Goal: Task Accomplishment & Management: Manage account settings

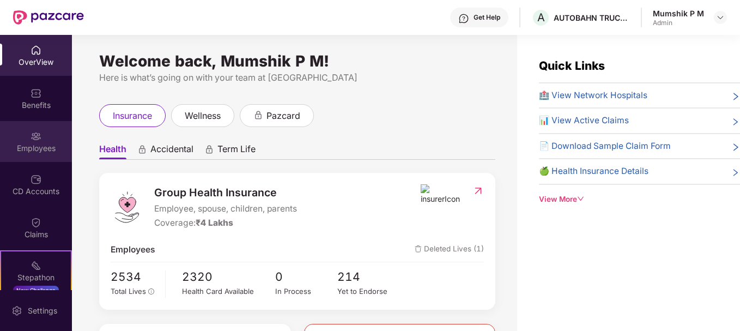
click at [33, 148] on div "Employees" at bounding box center [36, 148] width 72 height 11
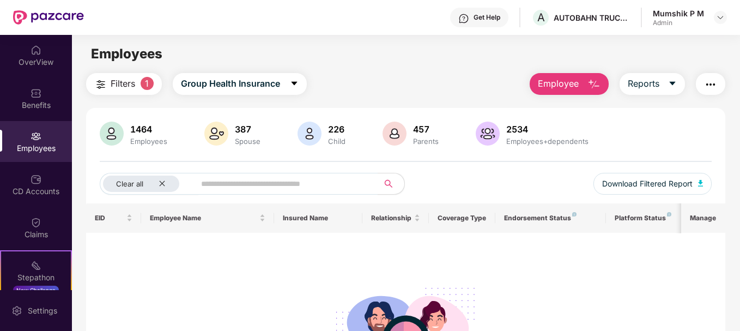
click at [582, 86] on button "Employee" at bounding box center [568, 84] width 79 height 22
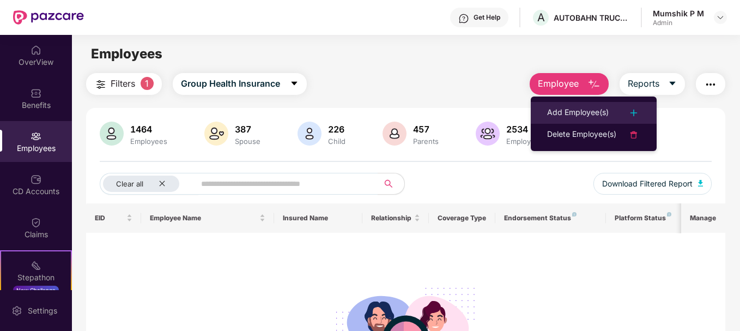
click at [585, 107] on div "Add Employee(s)" at bounding box center [578, 112] width 62 height 13
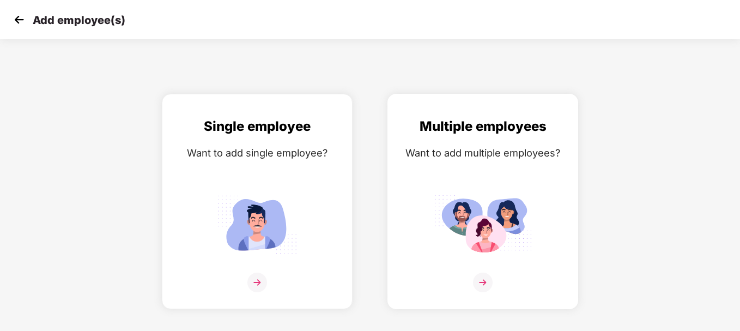
click at [512, 226] on img at bounding box center [482, 224] width 98 height 68
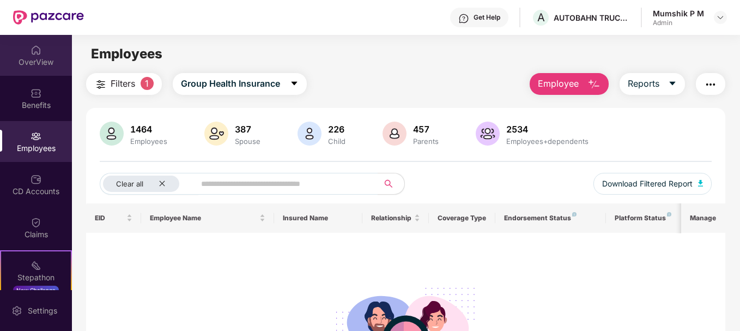
click at [36, 62] on div "OverView" at bounding box center [36, 62] width 72 height 11
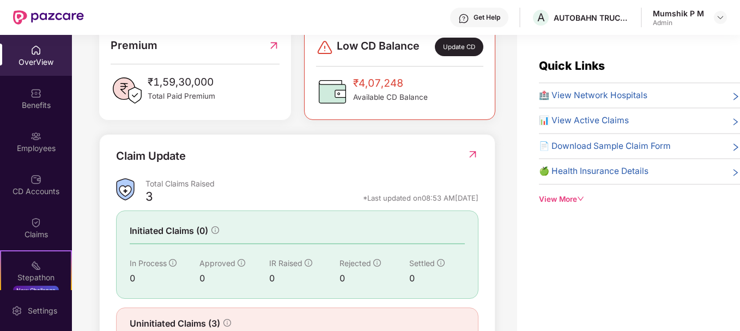
scroll to position [340, 0]
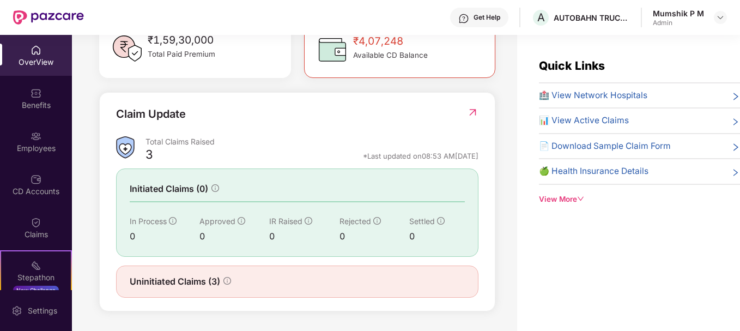
click at [191, 283] on span "Uninitiated Claims (3)" at bounding box center [175, 281] width 90 height 14
click at [561, 201] on div "View More" at bounding box center [639, 198] width 201 height 11
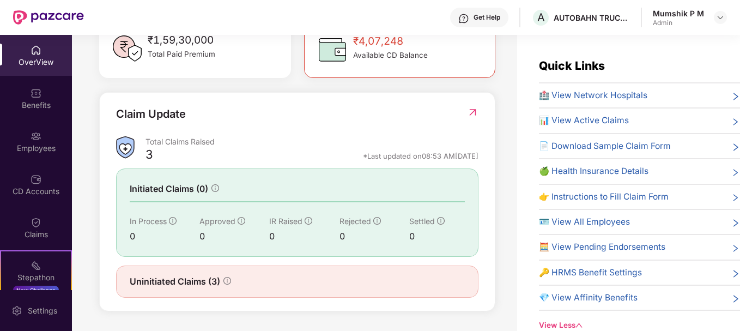
scroll to position [35, 0]
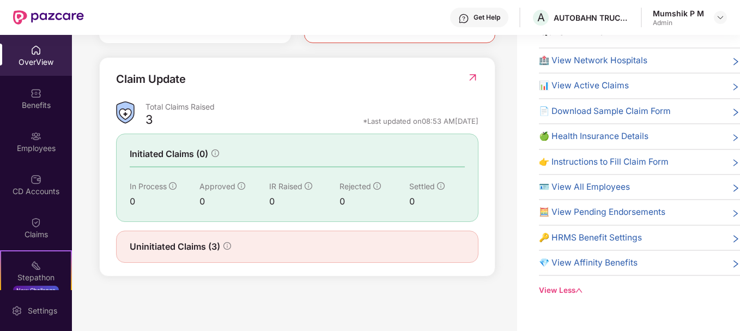
click at [584, 190] on span "🪪 View All Employees" at bounding box center [584, 186] width 91 height 13
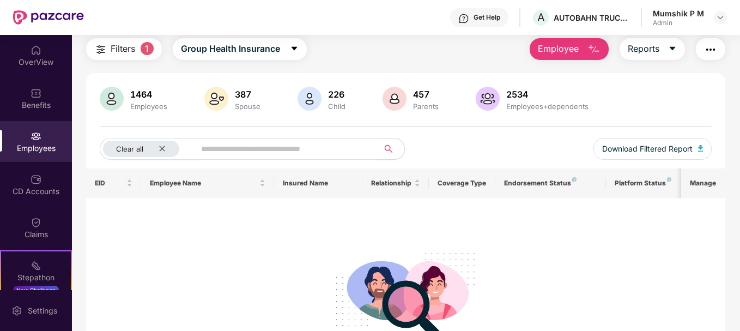
click at [225, 148] on input "text" at bounding box center [282, 149] width 163 height 16
click at [161, 145] on icon "close" at bounding box center [161, 148] width 7 height 7
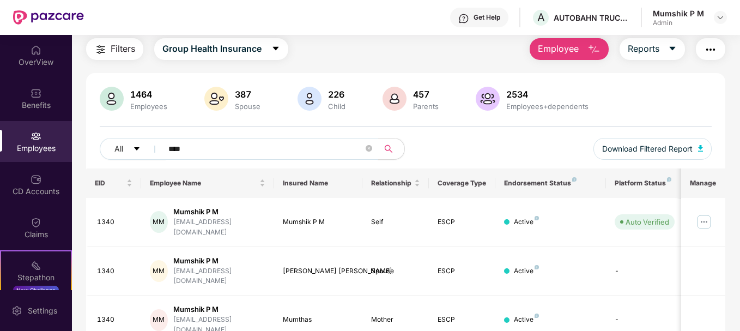
click at [197, 154] on input "****" at bounding box center [266, 149] width 196 height 16
type input "*******"
click at [704, 218] on img at bounding box center [703, 221] width 17 height 17
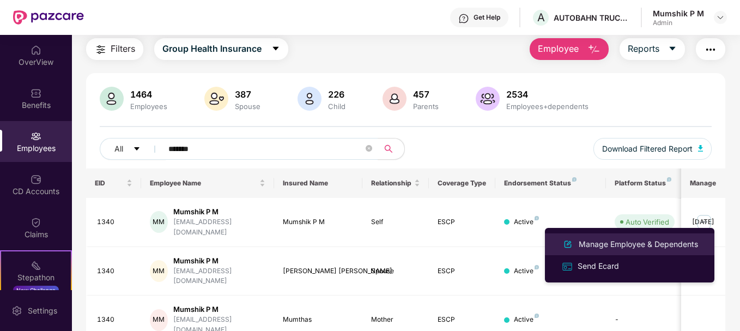
click at [649, 245] on div "Manage Employee & Dependents" at bounding box center [638, 244] width 124 height 12
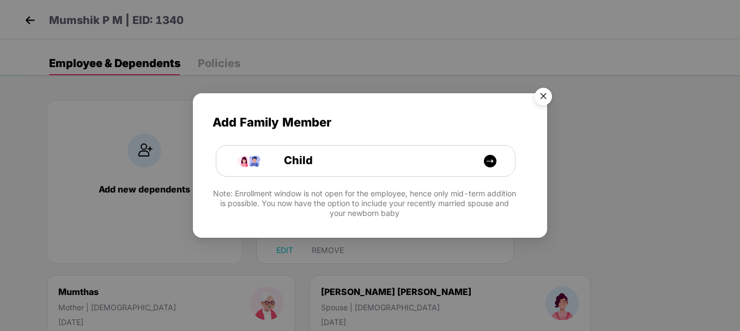
click at [542, 102] on img "Close" at bounding box center [543, 98] width 30 height 30
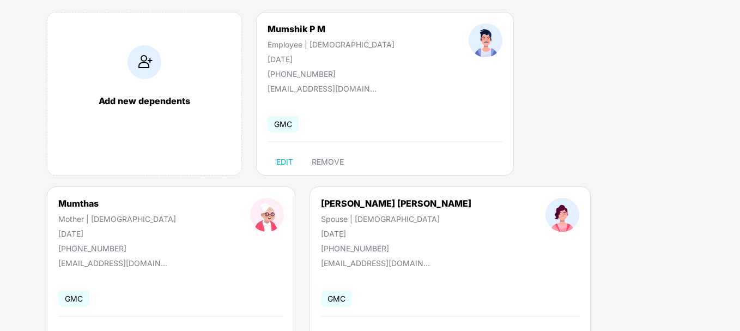
scroll to position [88, 0]
click at [282, 162] on span "EDIT" at bounding box center [284, 162] width 17 height 9
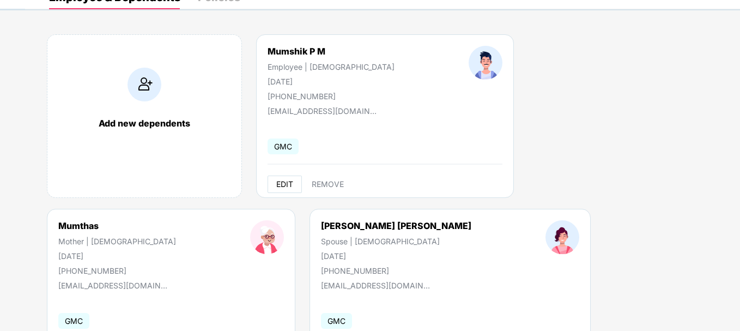
select select "****"
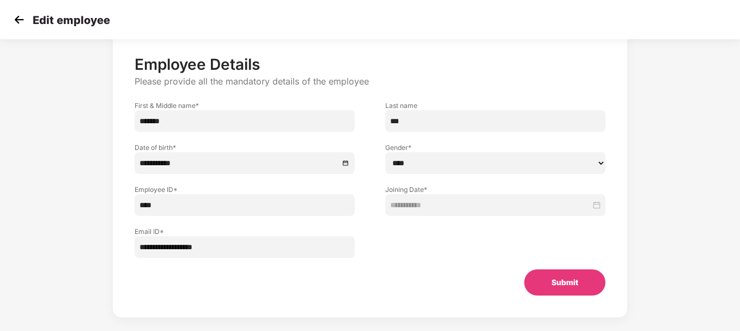
scroll to position [52, 0]
click at [565, 292] on button "Submit" at bounding box center [564, 283] width 81 height 26
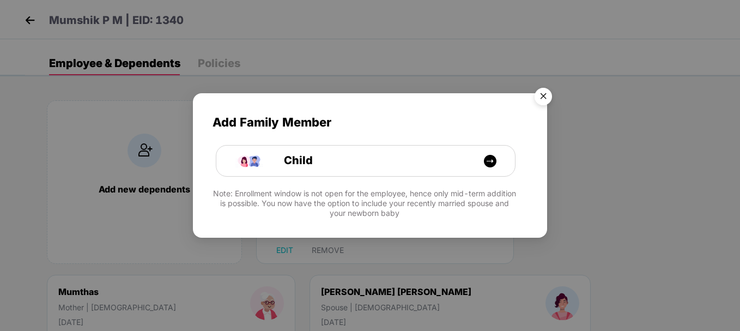
click at [540, 95] on img "Close" at bounding box center [543, 98] width 30 height 30
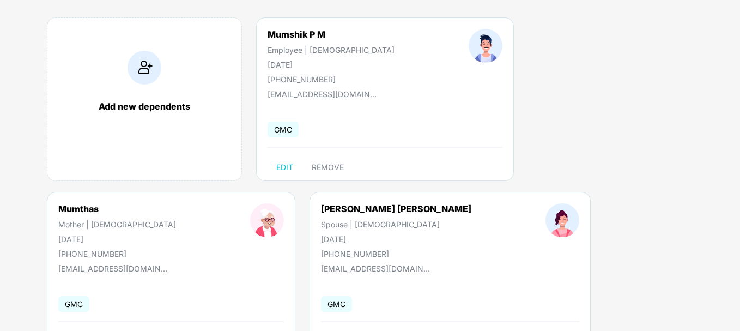
scroll to position [135, 0]
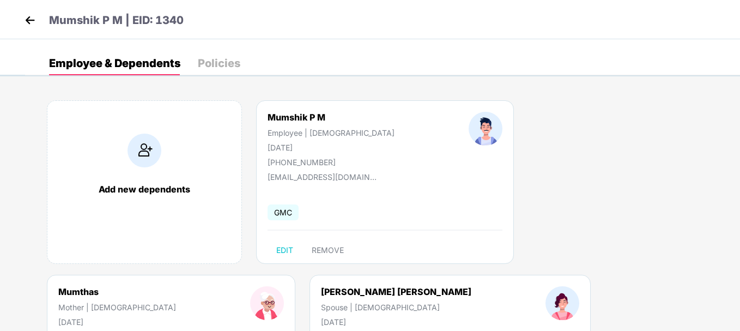
select select "******"
select select "****"
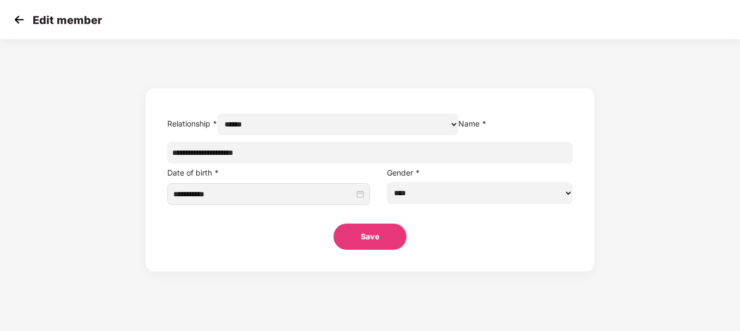
click at [362, 249] on button "Save" at bounding box center [369, 236] width 73 height 26
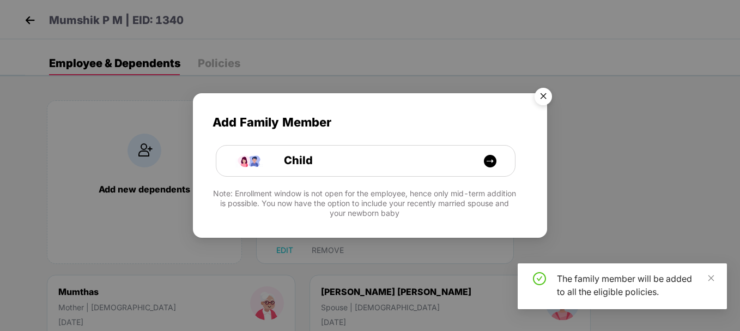
click at [539, 103] on img "Close" at bounding box center [543, 98] width 30 height 30
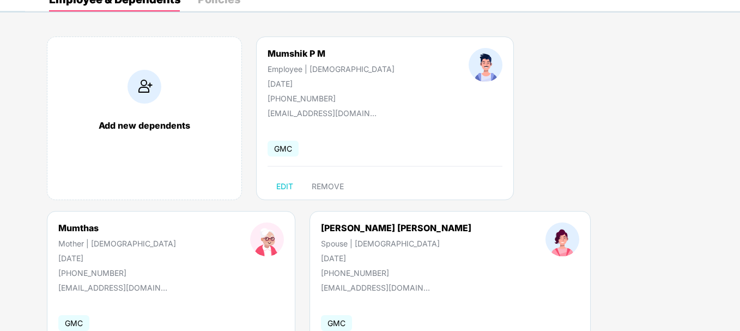
scroll to position [63, 0]
select select "******"
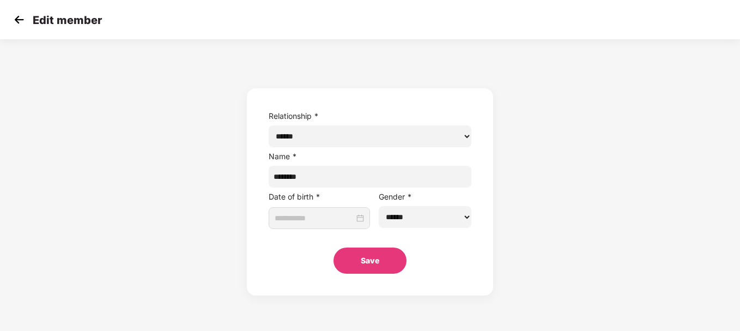
type input "**********"
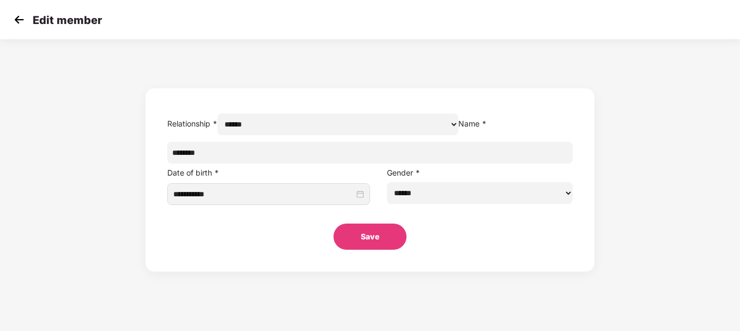
scroll to position [0, 0]
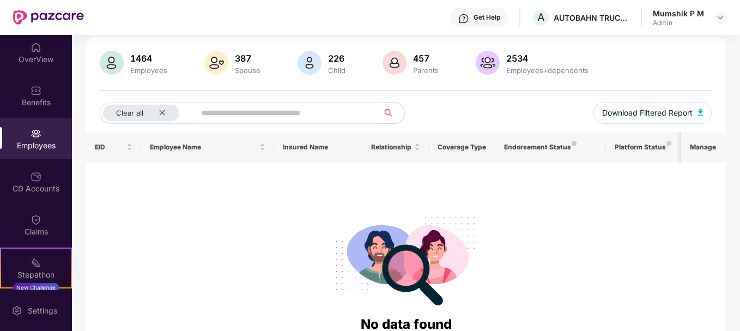
scroll to position [86, 0]
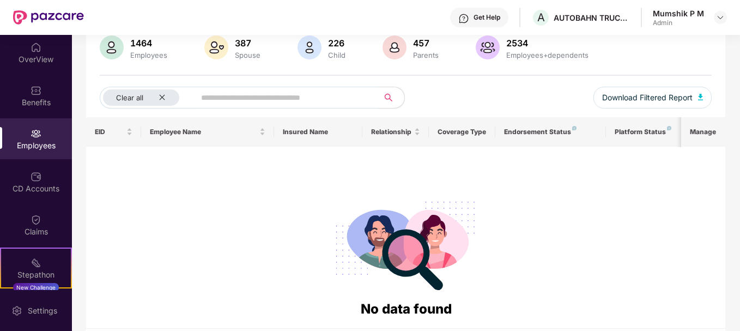
click at [295, 97] on input "text" at bounding box center [282, 97] width 163 height 16
type input "****"
click at [161, 100] on icon "close" at bounding box center [161, 97] width 7 height 7
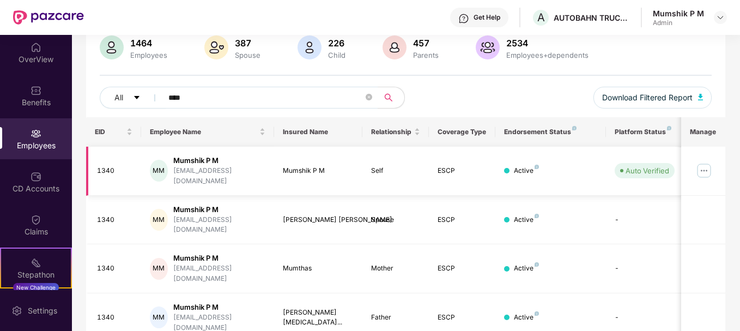
click at [706, 162] on img at bounding box center [703, 170] width 17 height 17
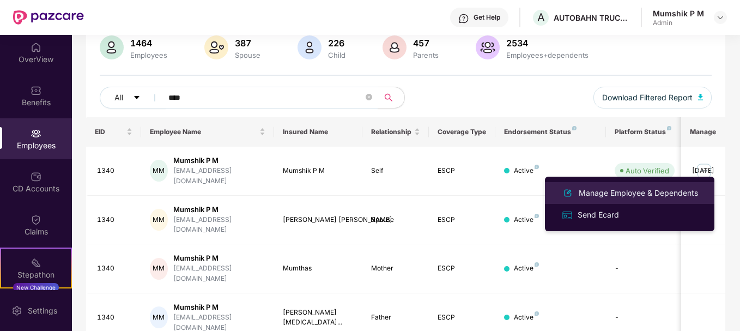
click at [609, 198] on div "Manage Employee & Dependents" at bounding box center [638, 193] width 124 height 12
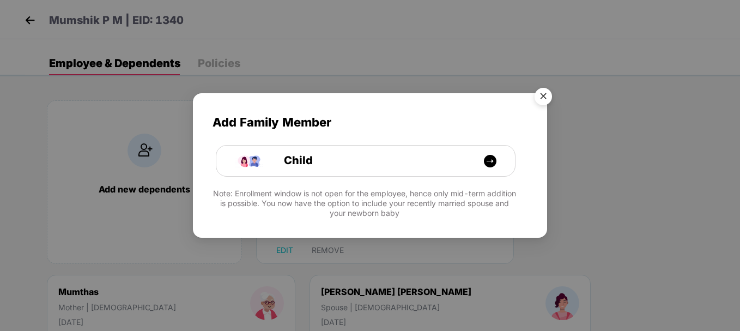
click at [546, 94] on img "Close" at bounding box center [543, 98] width 30 height 30
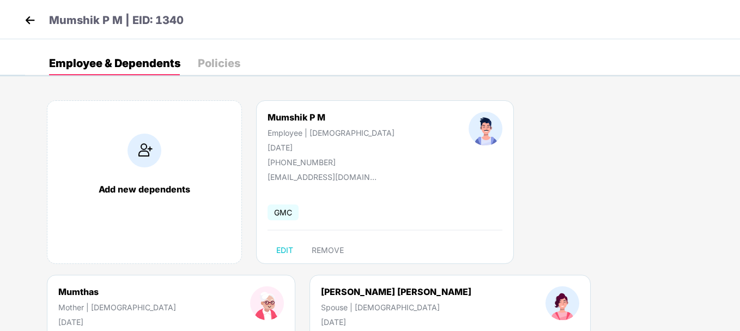
scroll to position [96, 0]
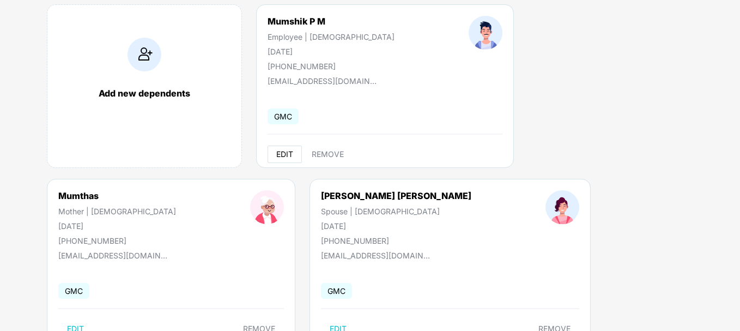
click at [280, 146] on button "EDIT" at bounding box center [284, 153] width 34 height 17
select select "****"
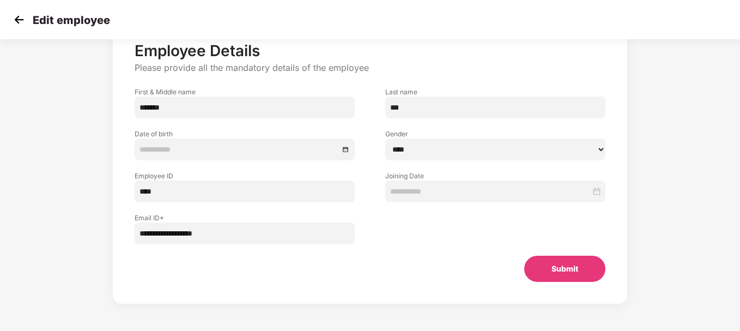
scroll to position [66, 0]
type input "**********"
click at [236, 237] on input "**********" at bounding box center [245, 233] width 220 height 22
click at [583, 269] on button "Submit" at bounding box center [564, 268] width 81 height 26
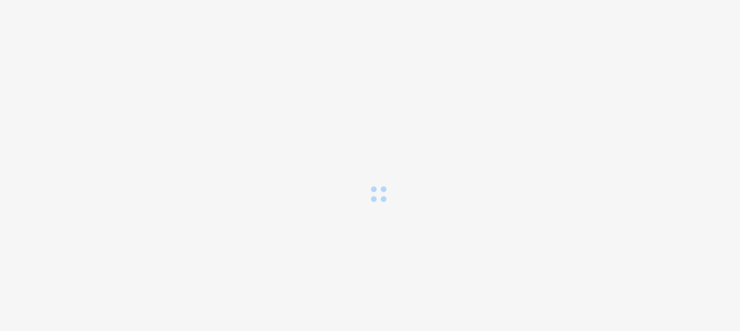
scroll to position [0, 0]
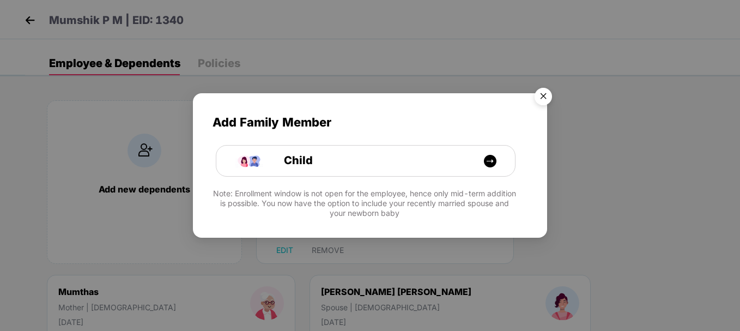
click at [545, 100] on img "Close" at bounding box center [543, 98] width 30 height 30
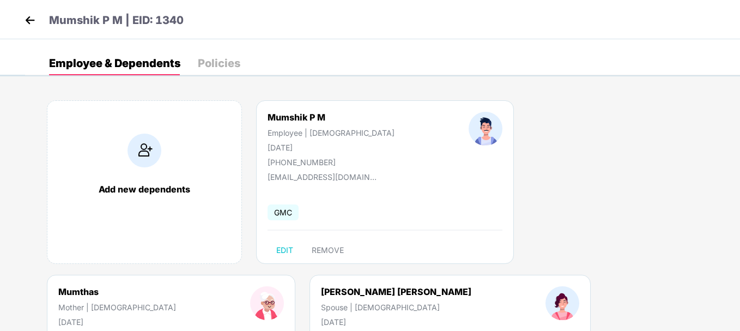
click at [214, 58] on div "Policies" at bounding box center [219, 63] width 42 height 11
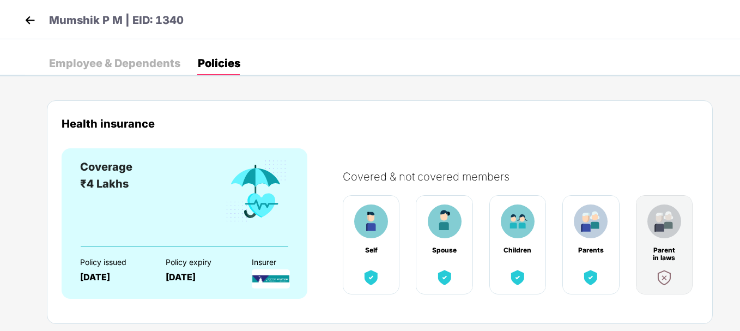
click at [33, 19] on img at bounding box center [30, 20] width 16 height 16
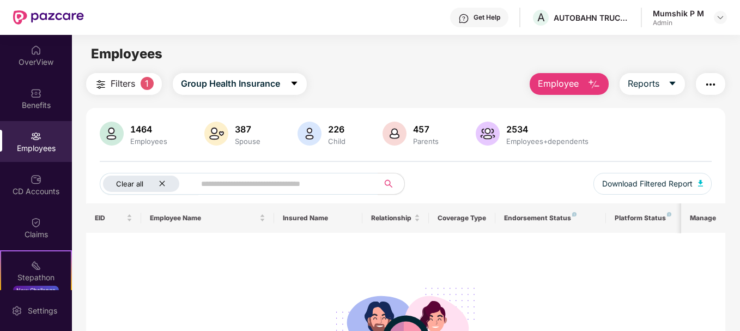
click at [160, 183] on icon "close" at bounding box center [161, 183] width 7 height 7
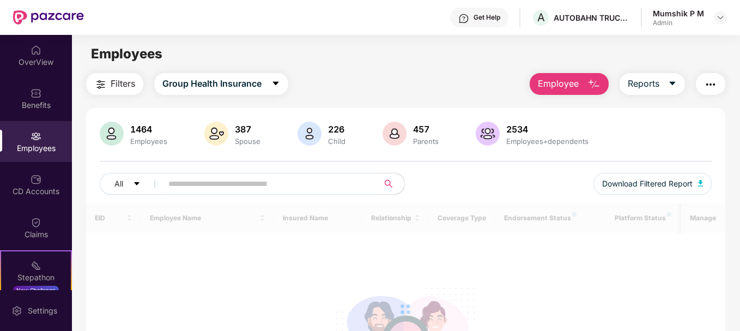
click at [170, 183] on input "text" at bounding box center [266, 183] width 196 height 16
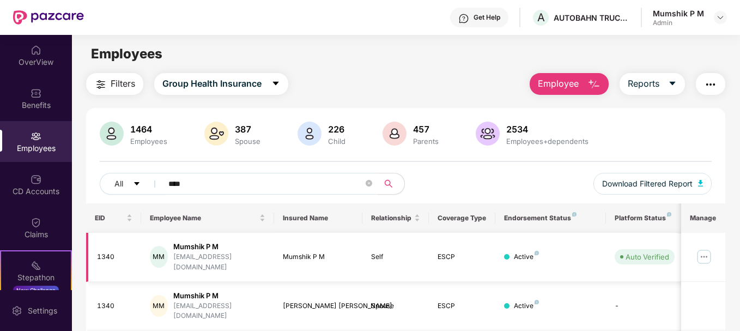
type input "****"
click at [706, 254] on img at bounding box center [703, 256] width 17 height 17
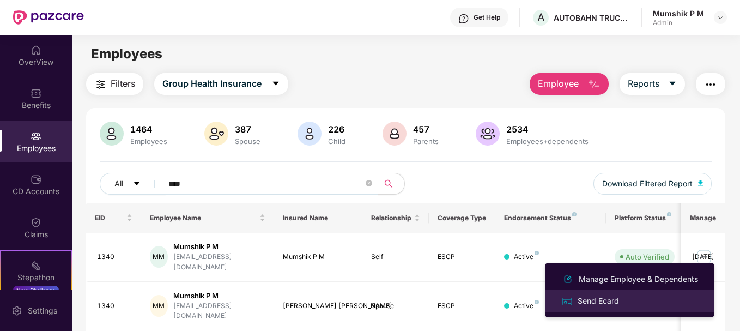
click at [604, 302] on div "Send Ecard" at bounding box center [598, 301] width 46 height 12
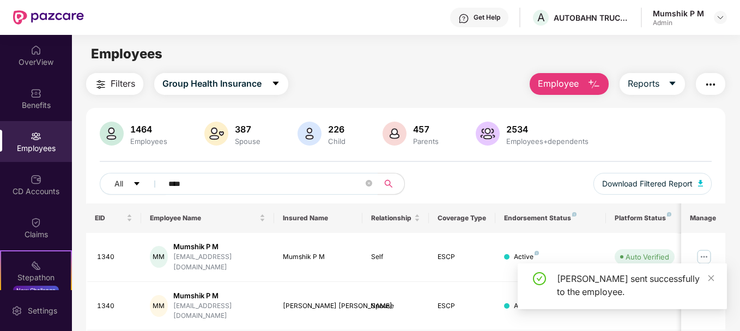
click at [714, 280] on div "[PERSON_NAME] sent successfully to the employee." at bounding box center [621, 286] width 209 height 46
click at [710, 280] on icon "close" at bounding box center [711, 278] width 8 height 8
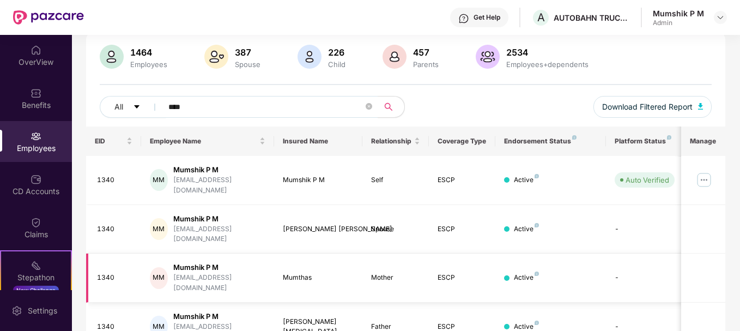
scroll to position [76, 0]
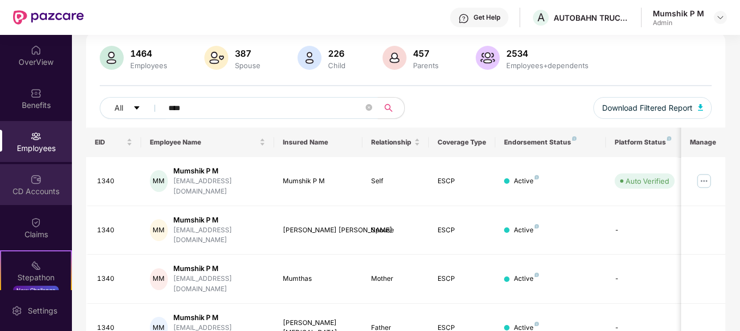
click at [32, 188] on div "CD Accounts" at bounding box center [36, 191] width 72 height 11
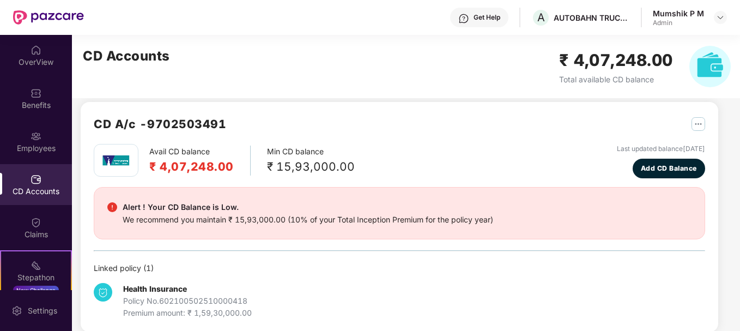
scroll to position [9, 0]
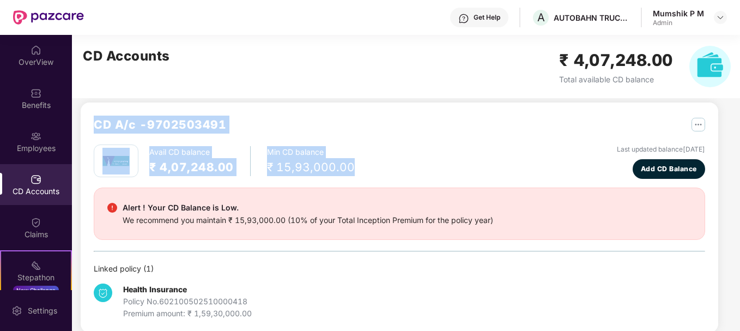
drag, startPoint x: 364, startPoint y: 166, endPoint x: 96, endPoint y: 135, distance: 269.8
click at [96, 135] on div "CD A/c - 9702503491 Avail CD balance ₹ 4,07,248.00 Min CD balance ₹ 15,93,000.0…" at bounding box center [399, 217] width 611 height 204
click at [429, 124] on div "CD A/c - 9702503491" at bounding box center [399, 129] width 611 height 29
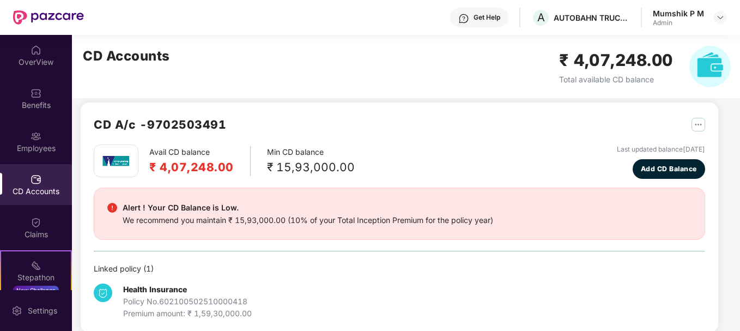
scroll to position [0, 0]
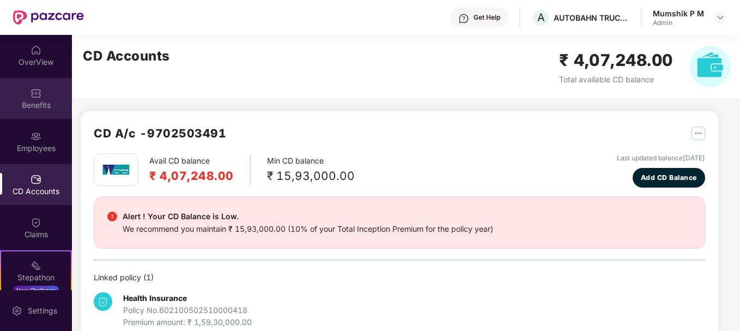
click at [42, 96] on div "Benefits" at bounding box center [36, 98] width 72 height 41
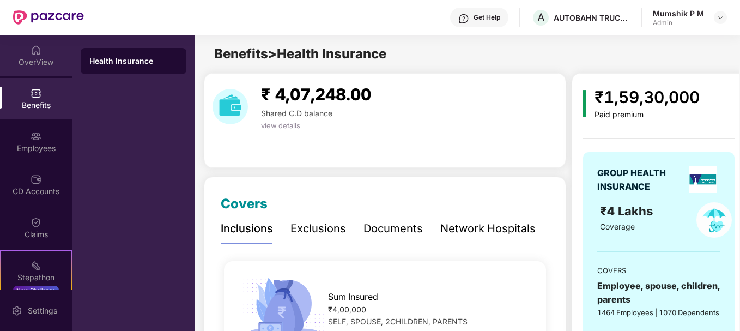
click at [37, 66] on div "OverView" at bounding box center [36, 62] width 72 height 11
